Goal: Understand process/instructions

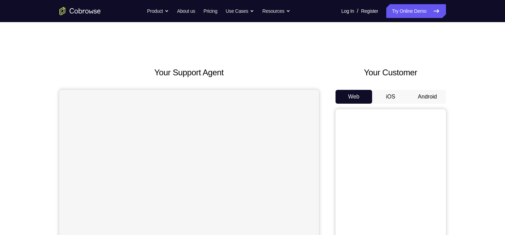
scroll to position [22, 0]
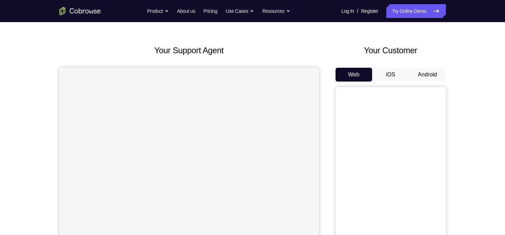
click at [439, 77] on button "Android" at bounding box center [427, 75] width 37 height 14
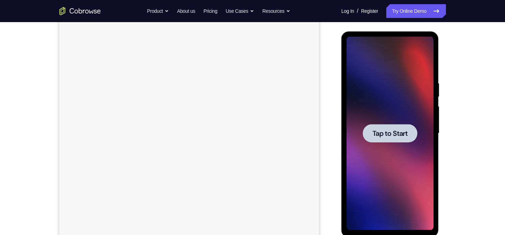
scroll to position [83, 0]
click at [384, 134] on span "Tap to Start" at bounding box center [390, 133] width 35 height 7
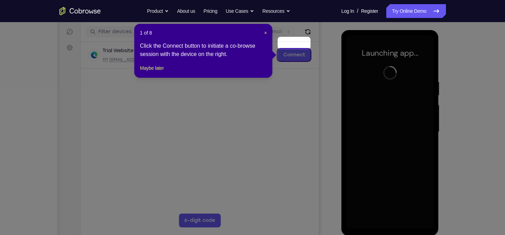
scroll to position [84, 0]
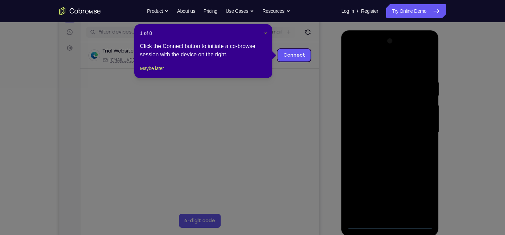
click at [266, 33] on span "×" at bounding box center [265, 33] width 3 height 6
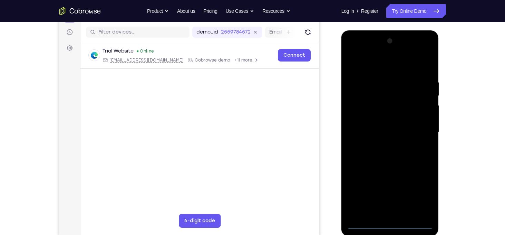
scroll to position [124, 0]
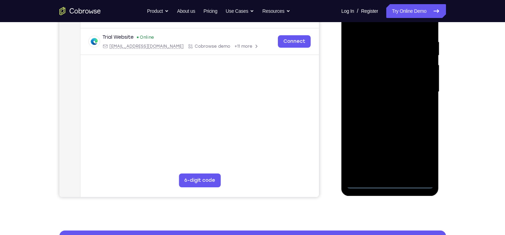
click at [388, 184] on div at bounding box center [390, 91] width 87 height 193
click at [423, 153] on div at bounding box center [390, 91] width 87 height 193
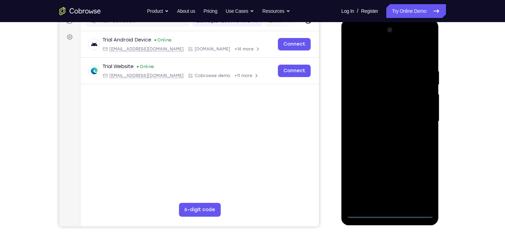
scroll to position [94, 0]
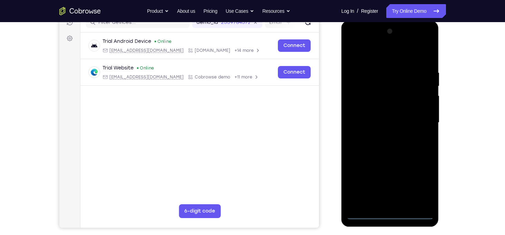
click at [360, 40] on div at bounding box center [390, 122] width 87 height 193
click at [419, 118] on div at bounding box center [390, 122] width 87 height 193
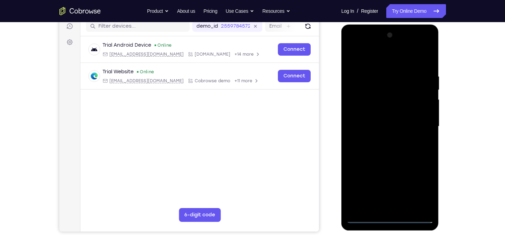
scroll to position [90, 0]
click at [381, 139] on div at bounding box center [390, 126] width 87 height 193
click at [371, 121] on div at bounding box center [390, 126] width 87 height 193
click at [372, 114] on div at bounding box center [390, 126] width 87 height 193
click at [374, 130] on div at bounding box center [390, 126] width 87 height 193
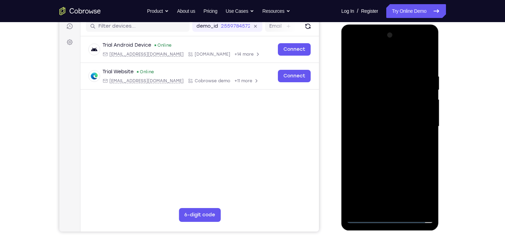
click at [369, 149] on div at bounding box center [390, 126] width 87 height 193
click at [367, 128] on div at bounding box center [390, 126] width 87 height 193
click at [420, 205] on div at bounding box center [390, 126] width 87 height 193
click at [424, 208] on div at bounding box center [390, 126] width 87 height 193
click at [365, 149] on div at bounding box center [390, 126] width 87 height 193
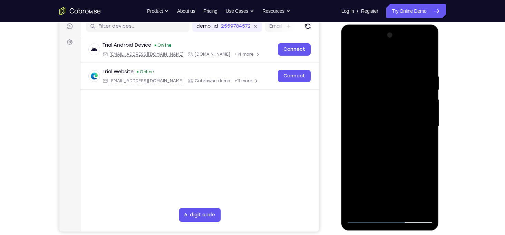
click at [365, 218] on div at bounding box center [390, 126] width 87 height 193
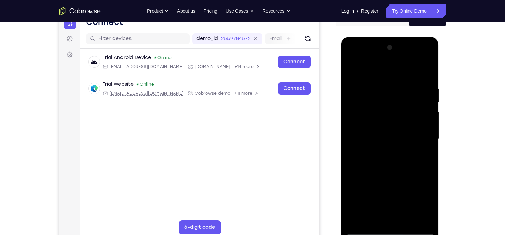
scroll to position [77, 0]
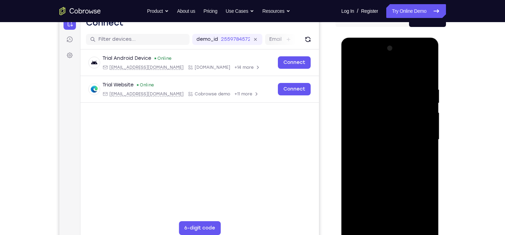
click at [422, 82] on div at bounding box center [390, 139] width 87 height 193
click at [425, 82] on div at bounding box center [390, 139] width 87 height 193
click at [428, 69] on div at bounding box center [390, 139] width 87 height 193
click at [369, 108] on div at bounding box center [390, 139] width 87 height 193
click at [352, 70] on div at bounding box center [390, 139] width 87 height 193
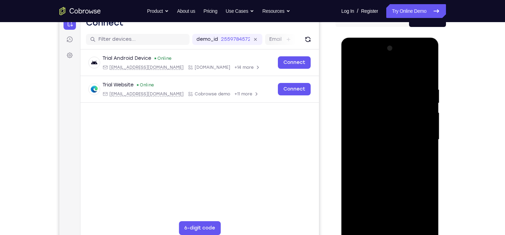
click at [368, 132] on div at bounding box center [390, 139] width 87 height 193
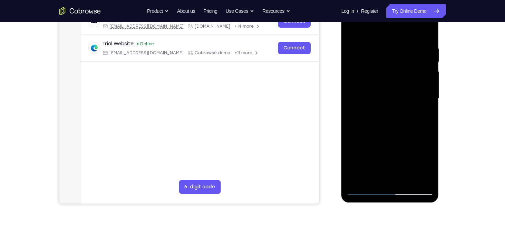
scroll to position [118, 0]
click at [405, 180] on div at bounding box center [390, 97] width 87 height 193
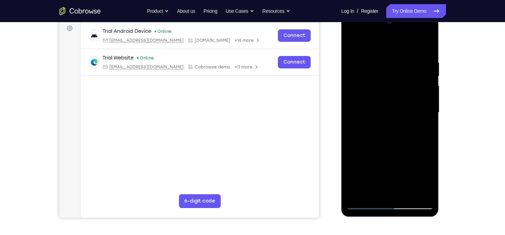
click at [382, 152] on div at bounding box center [390, 112] width 87 height 193
drag, startPoint x: 381, startPoint y: 166, endPoint x: 372, endPoint y: 117, distance: 49.7
click at [372, 117] on div at bounding box center [390, 112] width 87 height 193
click at [369, 139] on div at bounding box center [390, 112] width 87 height 193
click at [420, 129] on div at bounding box center [390, 112] width 87 height 193
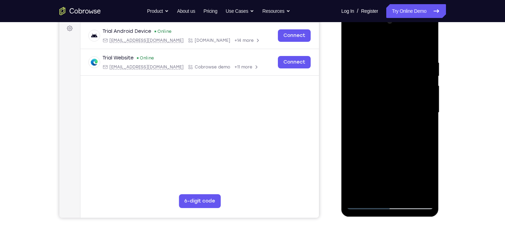
click at [363, 203] on div at bounding box center [390, 112] width 87 height 193
click at [353, 192] on div at bounding box center [390, 112] width 87 height 193
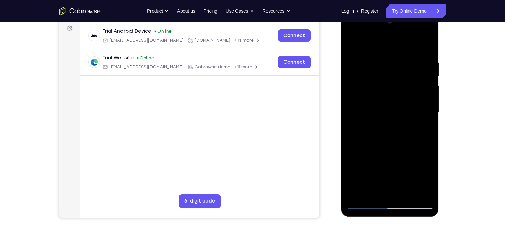
click at [380, 55] on div at bounding box center [390, 112] width 87 height 193
click at [419, 191] on div at bounding box center [390, 112] width 87 height 193
click at [426, 111] on div at bounding box center [390, 112] width 87 height 193
click at [427, 94] on div at bounding box center [390, 112] width 87 height 193
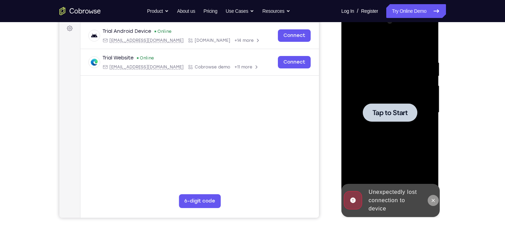
click at [433, 200] on icon at bounding box center [433, 200] width 3 height 3
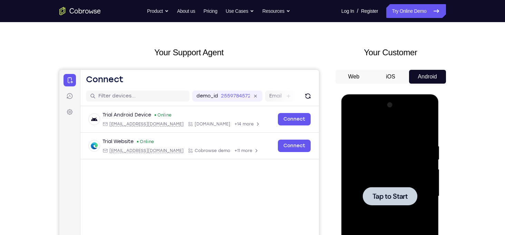
scroll to position [10, 0]
